Goal: Information Seeking & Learning: Learn about a topic

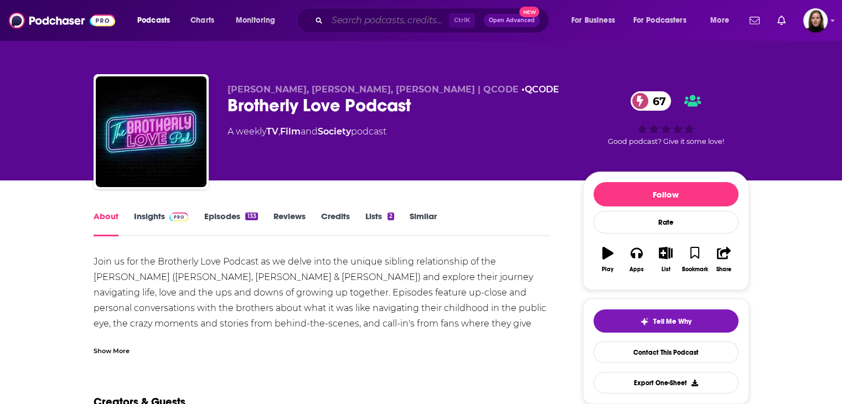
click at [339, 25] on input "Search podcasts, credits, & more..." at bounding box center [388, 21] width 122 height 18
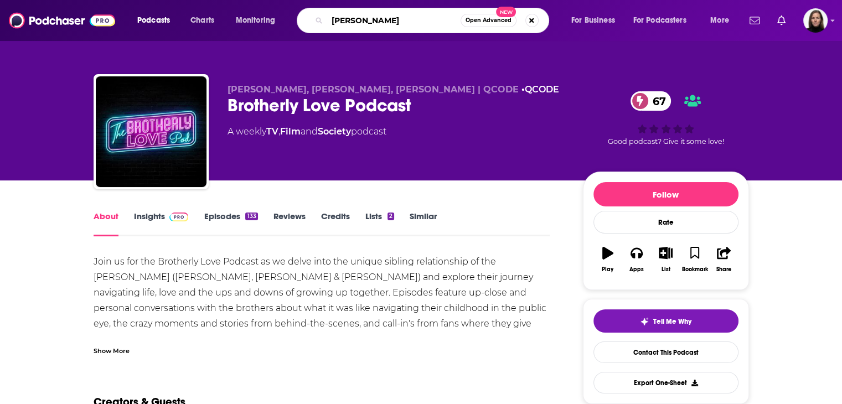
type input "[PERSON_NAME]"
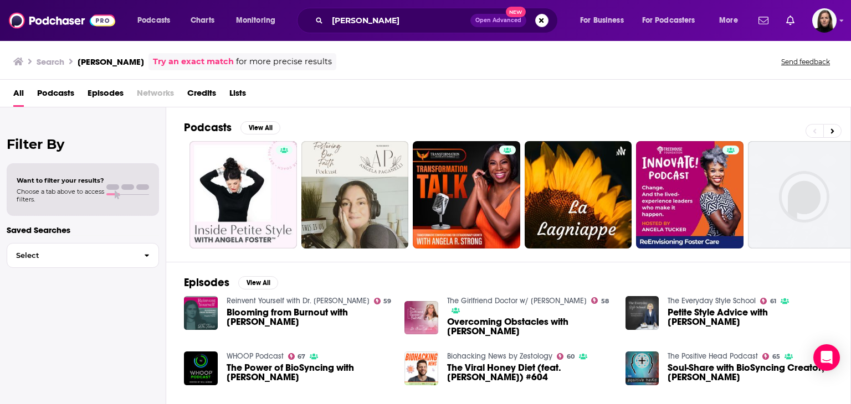
click at [66, 92] on span "Podcasts" at bounding box center [55, 95] width 37 height 23
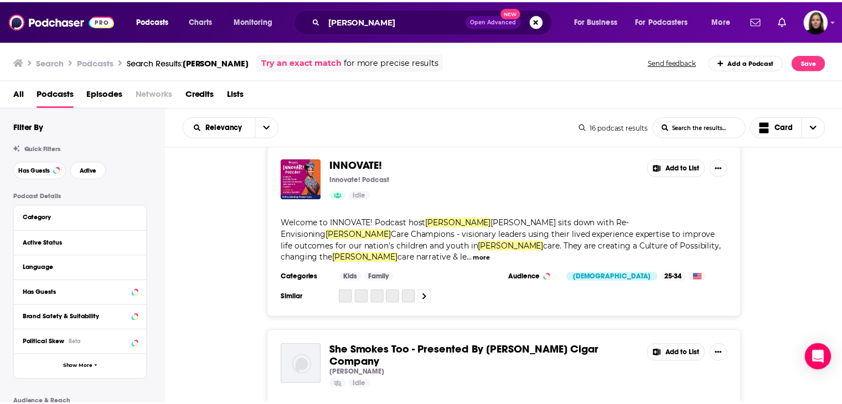
scroll to position [775, 0]
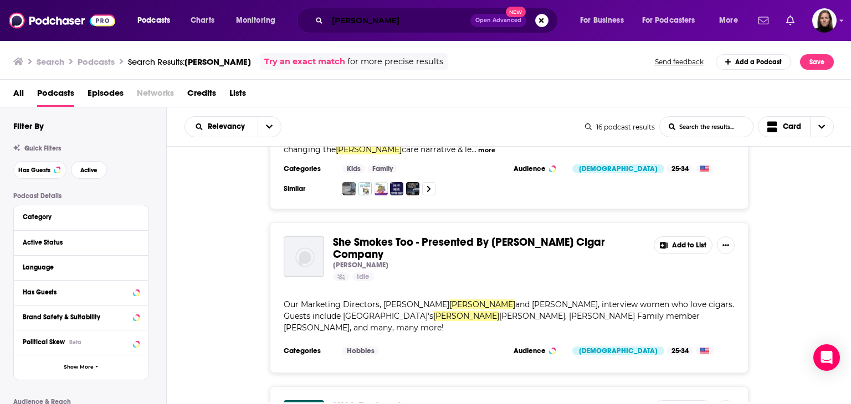
drag, startPoint x: 316, startPoint y: 19, endPoint x: 284, endPoint y: 21, distance: 31.6
click at [283, 20] on div "Podcasts Charts Monitoring [PERSON_NAME] Open Advanced New For Business For Pod…" at bounding box center [439, 20] width 619 height 25
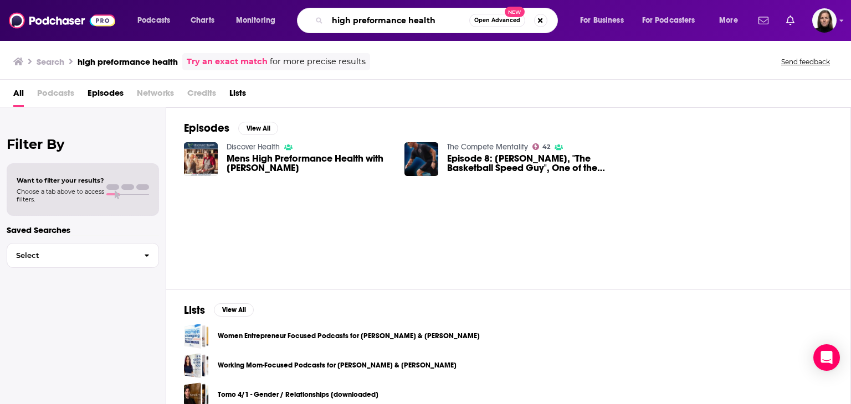
click at [366, 19] on input "high preformance health" at bounding box center [398, 21] width 142 height 18
type input "high performance health"
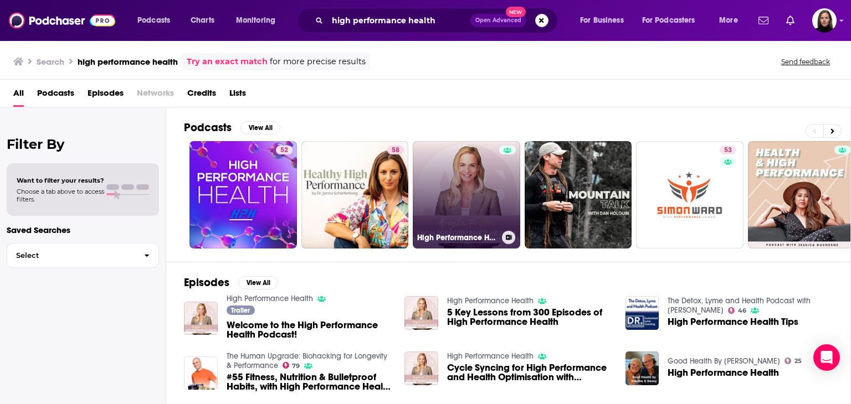
click at [472, 200] on link "High Performance Health" at bounding box center [466, 194] width 107 height 107
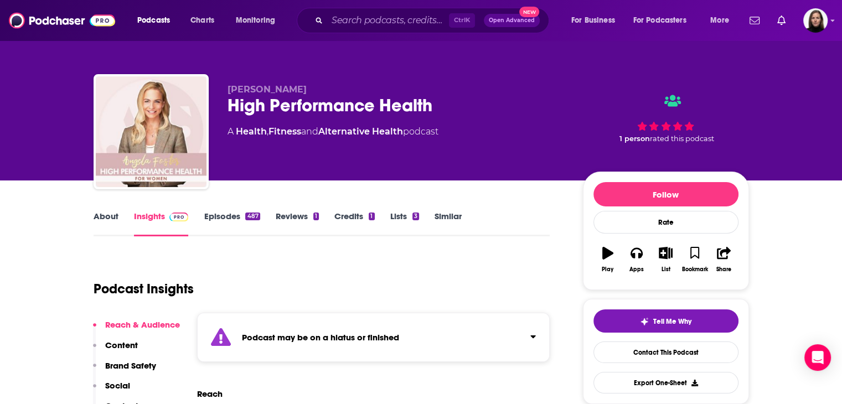
click at [100, 211] on link "About" at bounding box center [106, 223] width 25 height 25
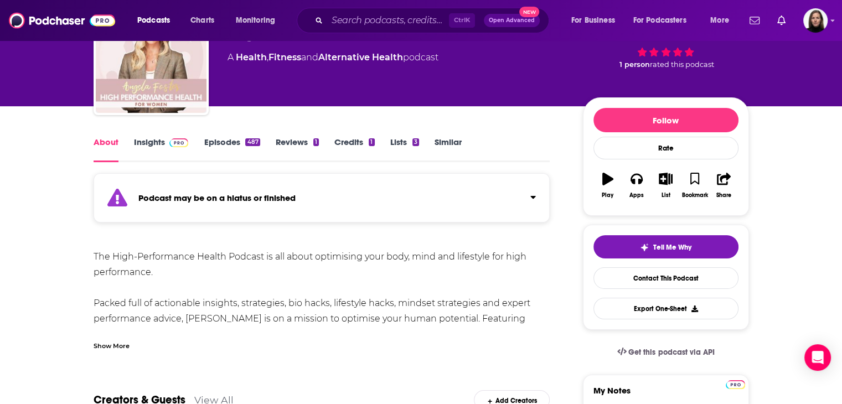
scroll to position [166, 0]
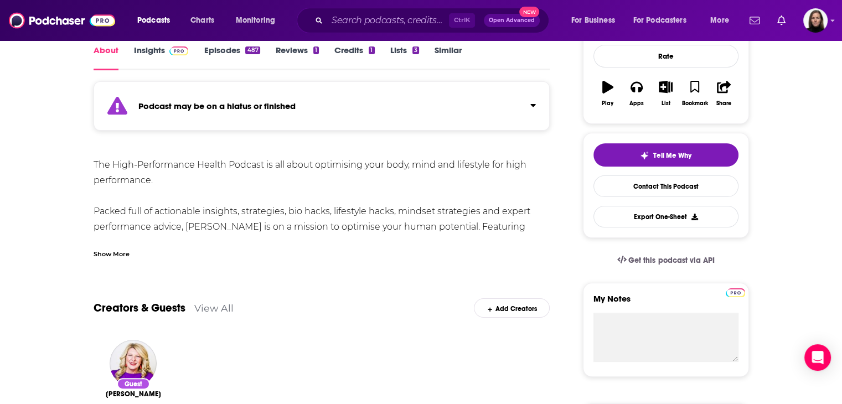
click at [115, 250] on div "Show More" at bounding box center [112, 253] width 36 height 11
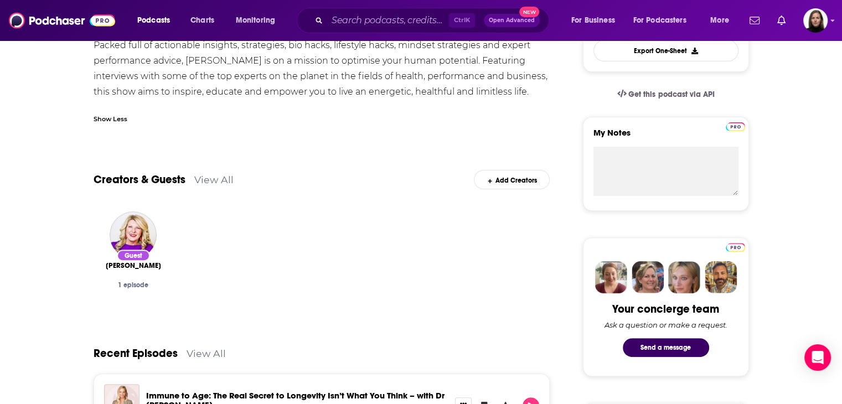
scroll to position [0, 0]
